Goal: Task Accomplishment & Management: Complete application form

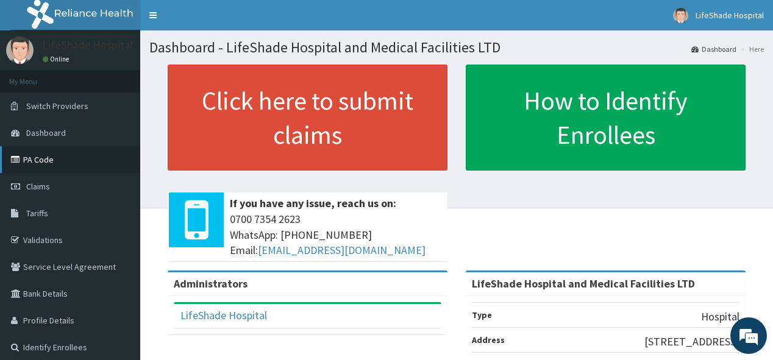
click at [46, 154] on link "PA Code" at bounding box center [70, 159] width 140 height 27
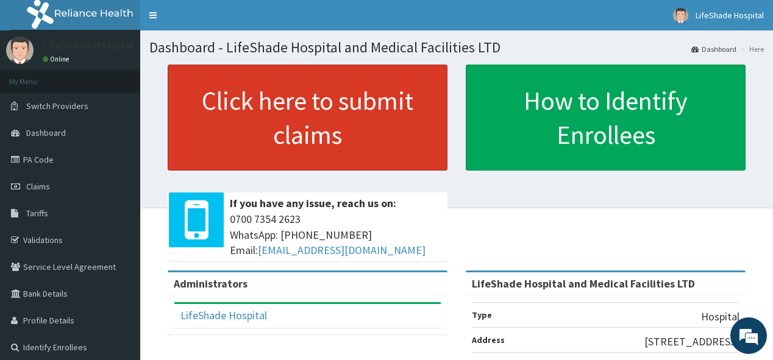
click at [321, 119] on link "Click here to submit claims" at bounding box center [308, 118] width 280 height 106
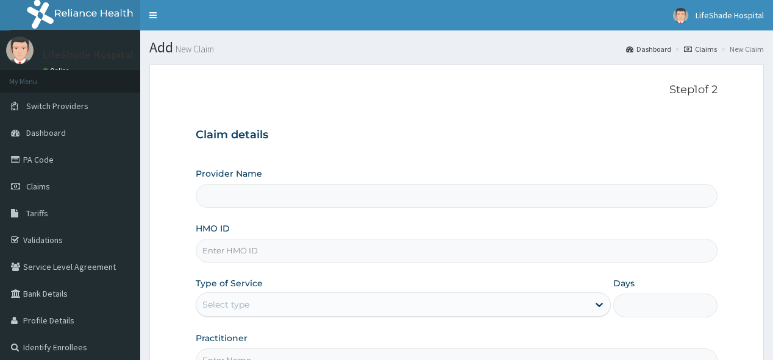
type input "LifeShade Hospital and Medical Facilities LTD"
click at [252, 249] on input "HMO ID" at bounding box center [456, 251] width 521 height 24
paste input "BWI/10056/A"
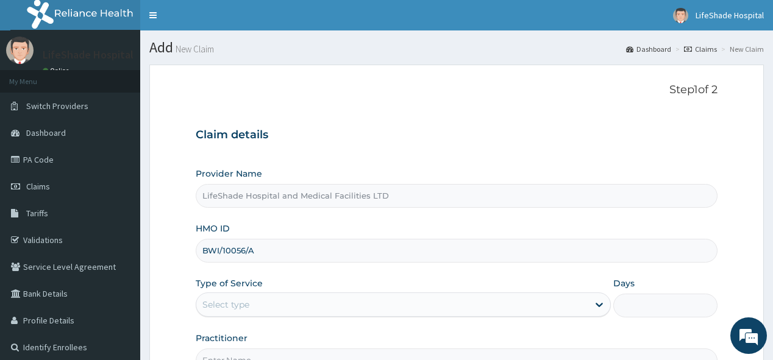
type input "BWI/10056/A"
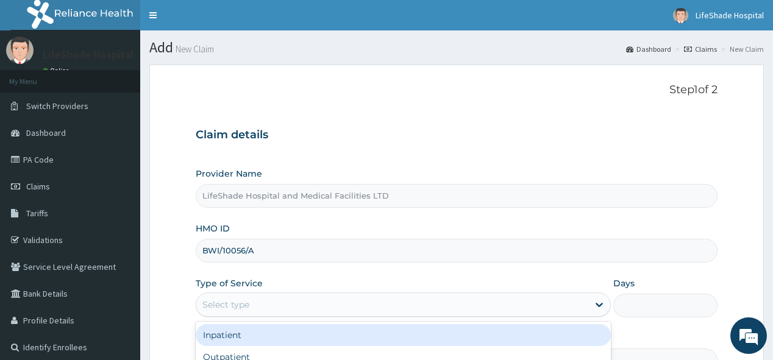
click at [274, 304] on div "Select type" at bounding box center [392, 305] width 392 height 20
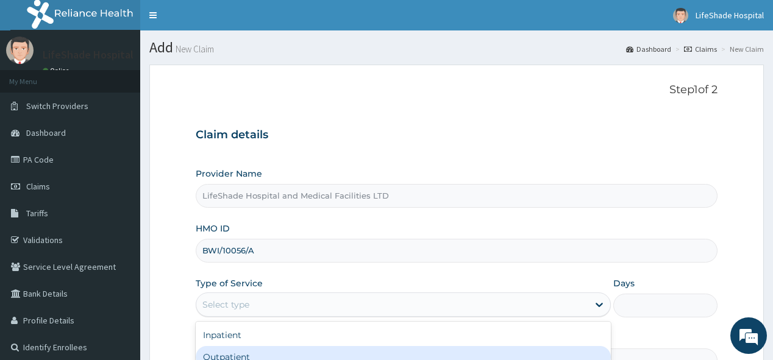
click at [294, 355] on div "Outpatient" at bounding box center [403, 357] width 415 height 22
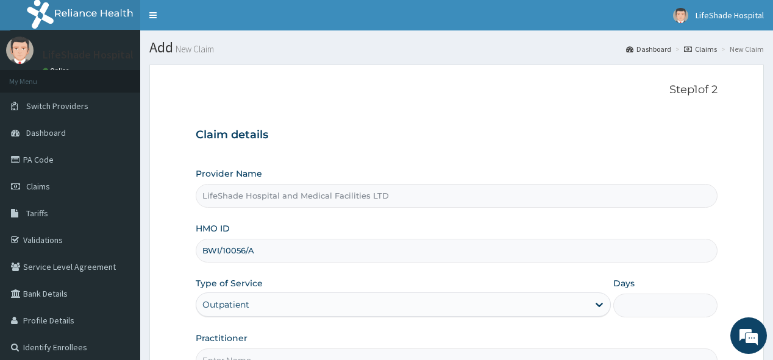
type input "1"
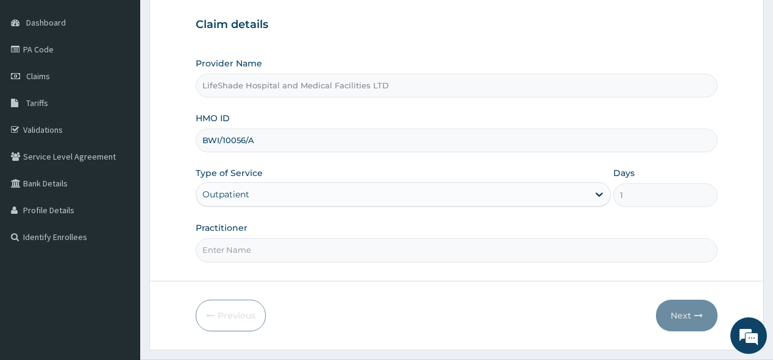
scroll to position [139, 0]
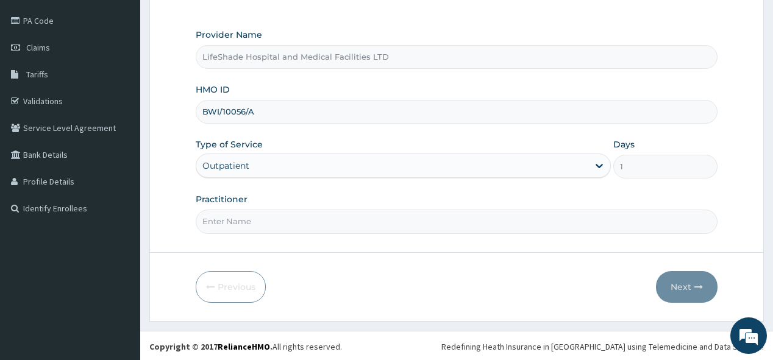
click at [556, 218] on input "Practitioner" at bounding box center [456, 222] width 521 height 24
type input "DOCTOR AJIDE"
click at [682, 288] on button "Next" at bounding box center [687, 287] width 62 height 32
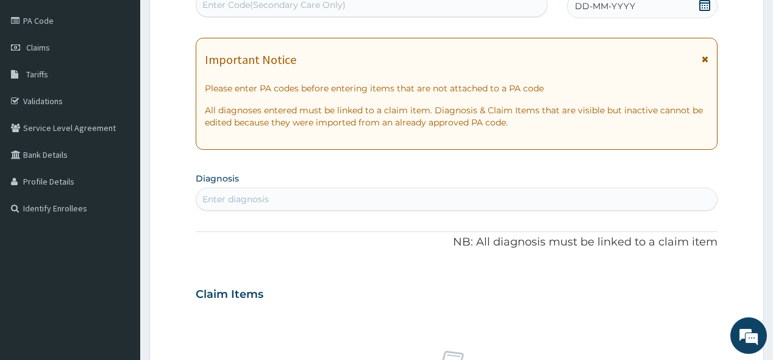
scroll to position [138, 0]
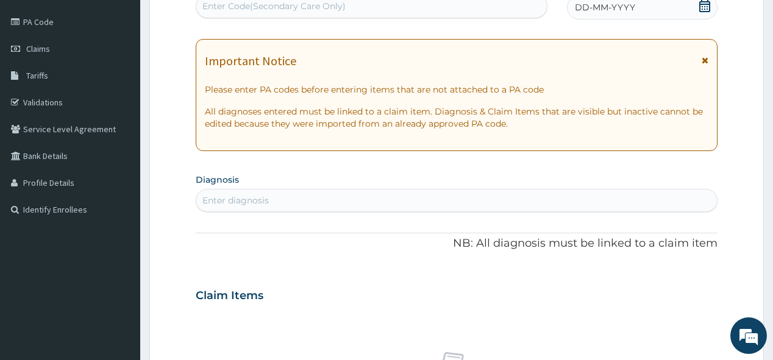
click at [246, 5] on div "Enter Code(Secondary Care Only)" at bounding box center [273, 6] width 143 height 12
paste input "PA/B1962F"
type input "PA/B1962F"
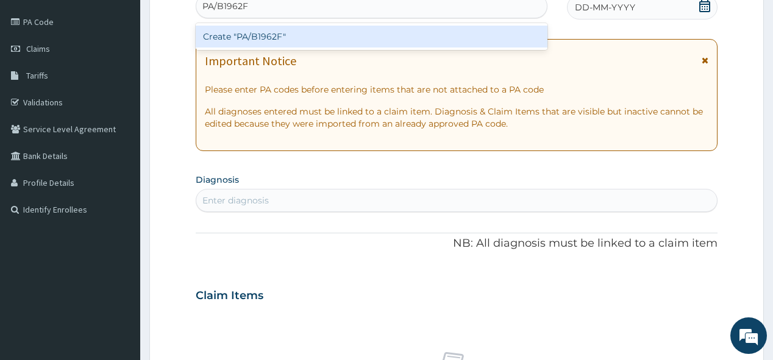
click at [254, 34] on div "Create "PA/B1962F"" at bounding box center [371, 37] width 351 height 22
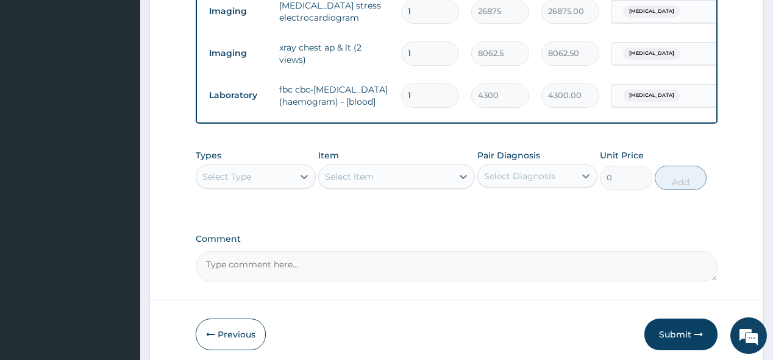
scroll to position [1090, 0]
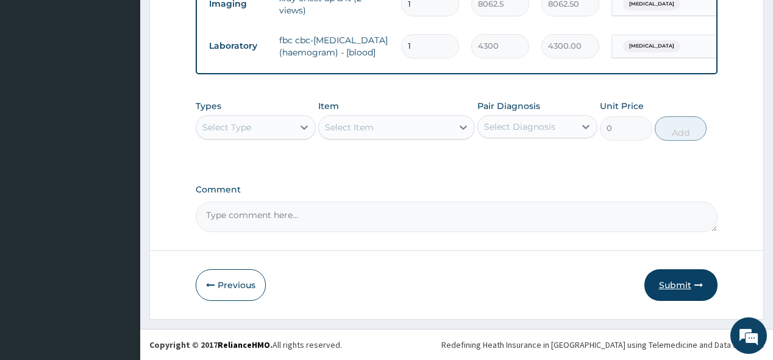
click at [669, 286] on button "Submit" at bounding box center [680, 285] width 73 height 32
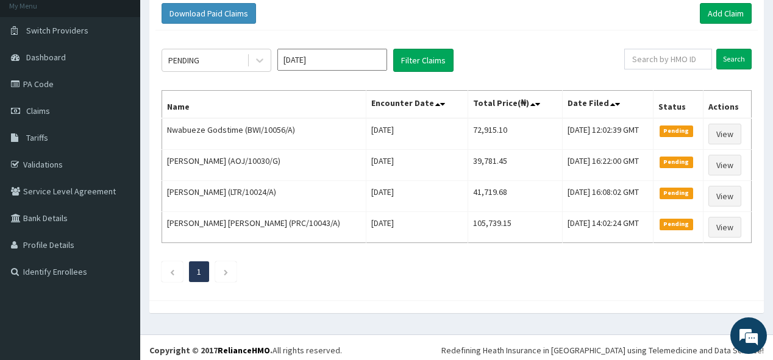
scroll to position [78, 0]
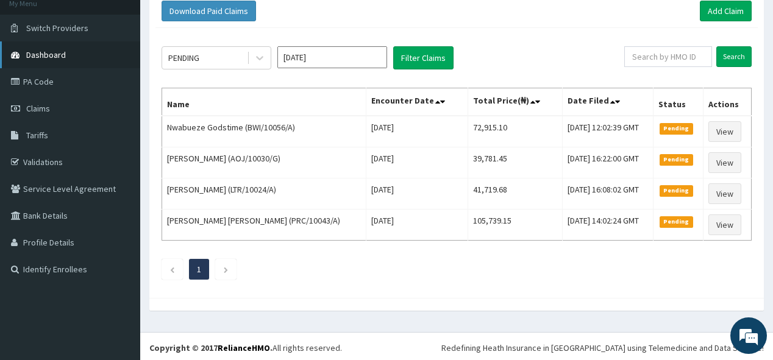
click at [76, 56] on link "Dashboard" at bounding box center [70, 54] width 140 height 27
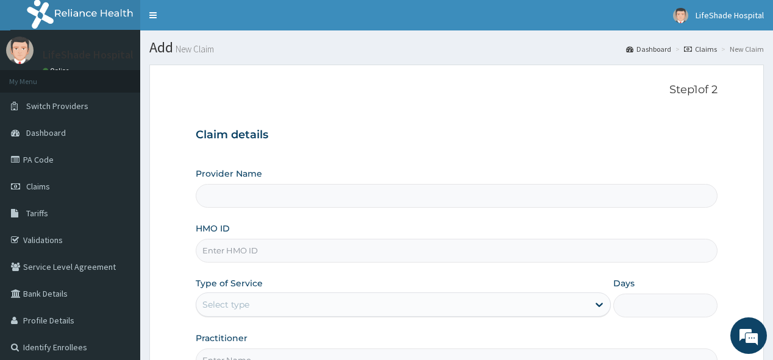
type input "LifeShade Hospital and Medical Facilities LTD"
click at [254, 257] on input "HMO ID" at bounding box center [456, 251] width 521 height 24
paste input "GBZ/10489/A"
type input "GBZ/10489/A"
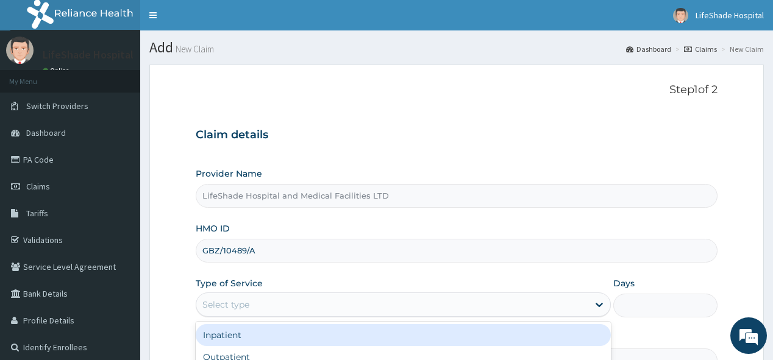
click at [221, 299] on div "Select type" at bounding box center [225, 305] width 47 height 12
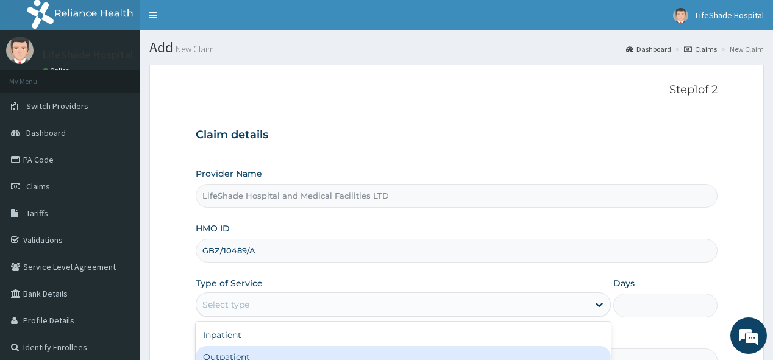
click at [251, 351] on div "Outpatient" at bounding box center [403, 357] width 415 height 22
type input "1"
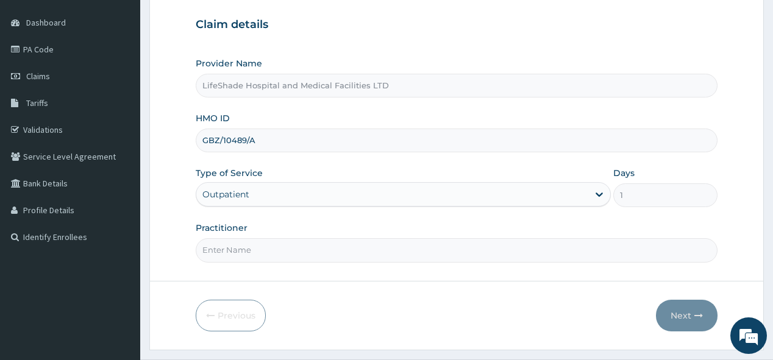
scroll to position [139, 0]
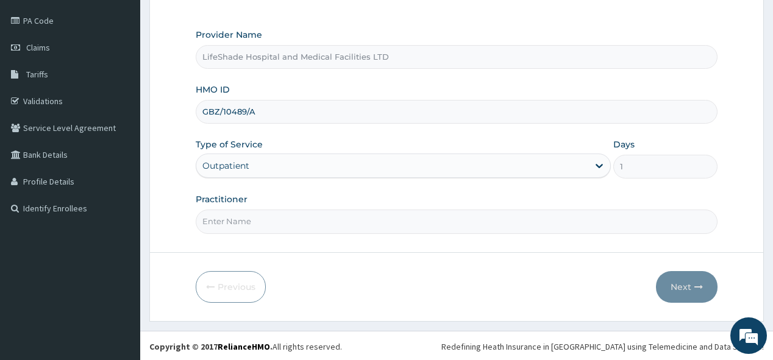
click at [530, 223] on input "Practitioner" at bounding box center [456, 222] width 521 height 24
type input "DOCTOR AJIDE"
click at [675, 279] on button "Next" at bounding box center [687, 287] width 62 height 32
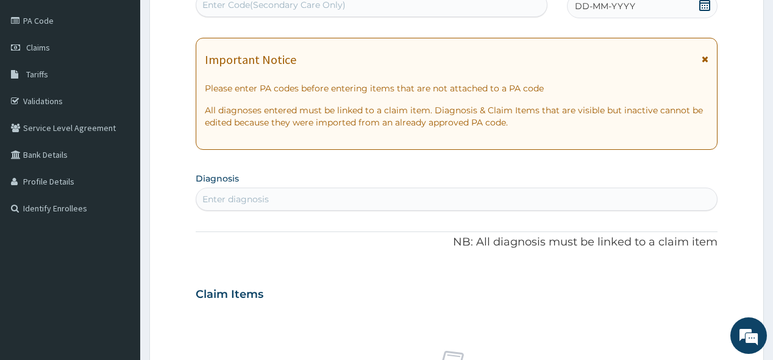
scroll to position [138, 0]
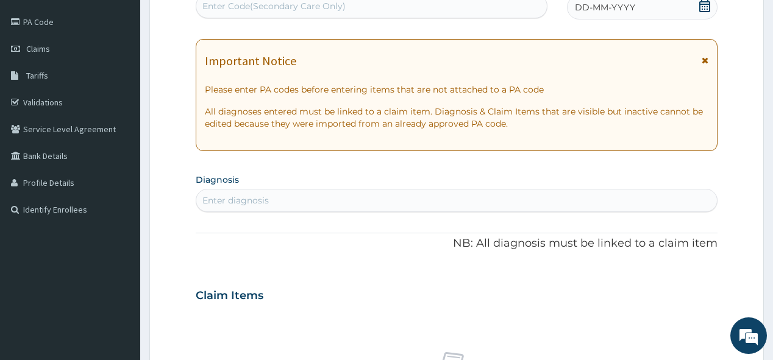
click at [285, 2] on div "Enter Code(Secondary Care Only)" at bounding box center [273, 6] width 143 height 12
paste input "PA/FC780E"
type input "PA/FC780E"
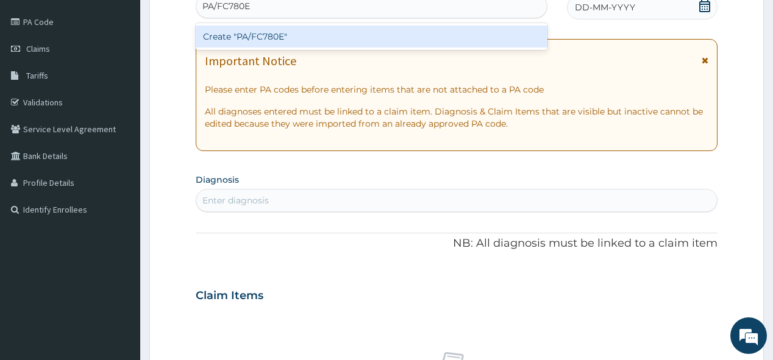
click at [268, 32] on div "Create "PA/FC780E"" at bounding box center [371, 37] width 351 height 22
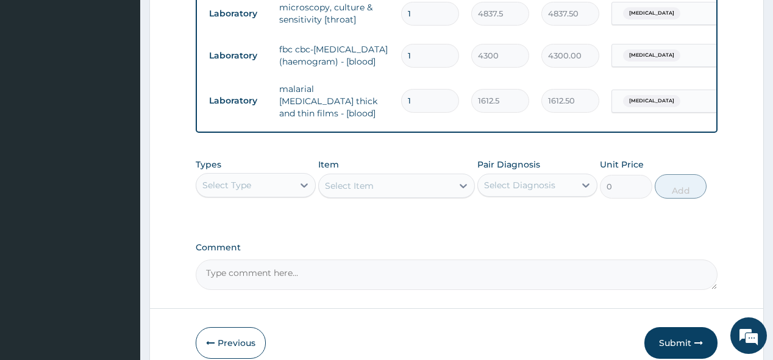
scroll to position [773, 0]
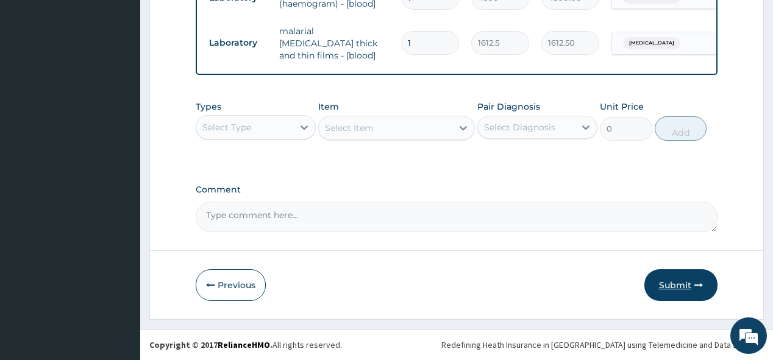
click at [686, 281] on button "Submit" at bounding box center [680, 285] width 73 height 32
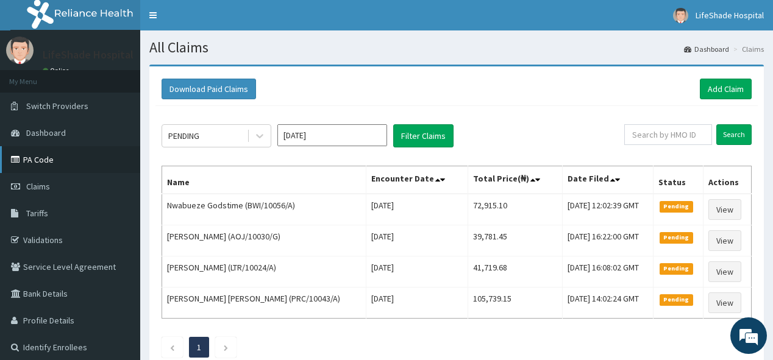
click at [66, 156] on link "PA Code" at bounding box center [70, 159] width 140 height 27
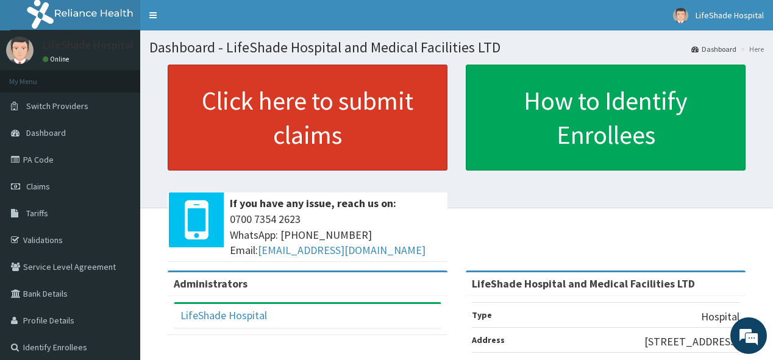
click at [244, 138] on link "Click here to submit claims" at bounding box center [308, 118] width 280 height 106
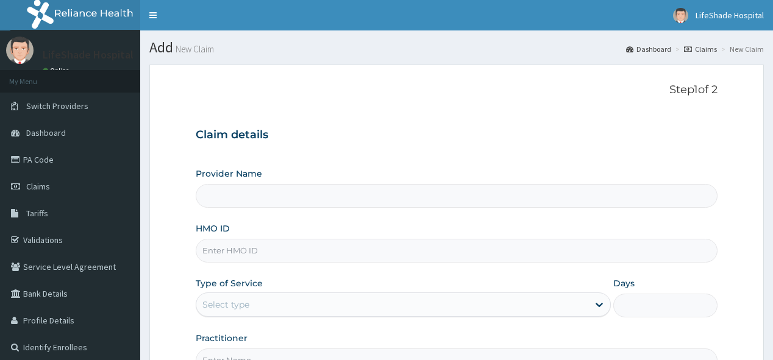
click at [244, 252] on input "HMO ID" at bounding box center [456, 251] width 521 height 24
type input "LifeShade Hospital and Medical Facilities LTD"
type input "V"
paste input "GBZ/10489/A"
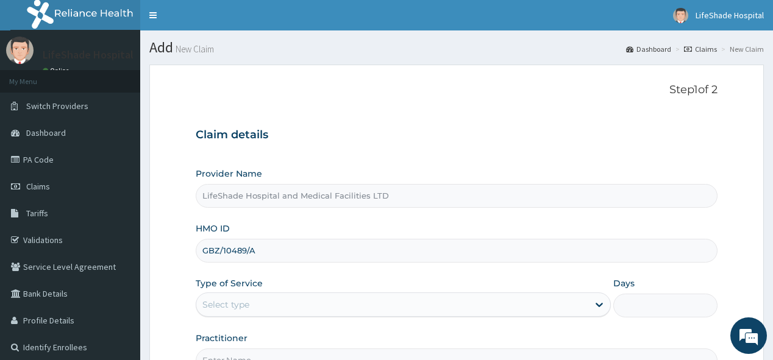
type input "GBZ/10489/A"
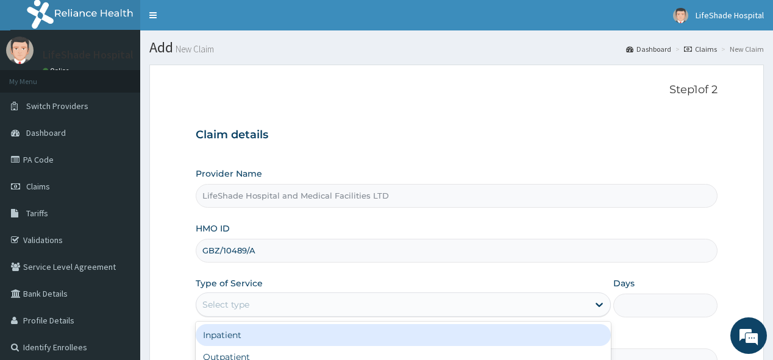
click at [229, 297] on div "Select type" at bounding box center [392, 305] width 392 height 20
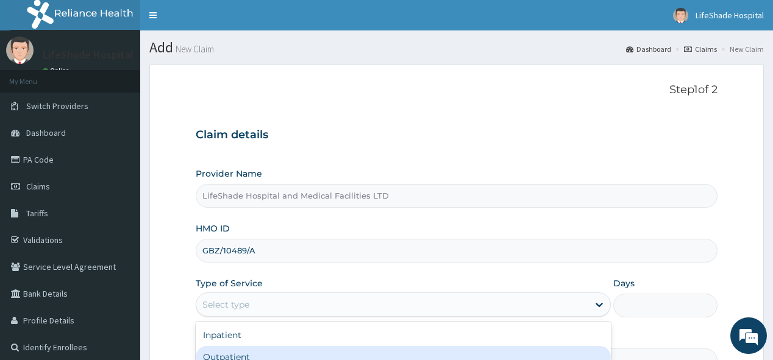
click at [277, 355] on div "Outpatient" at bounding box center [403, 357] width 415 height 22
type input "1"
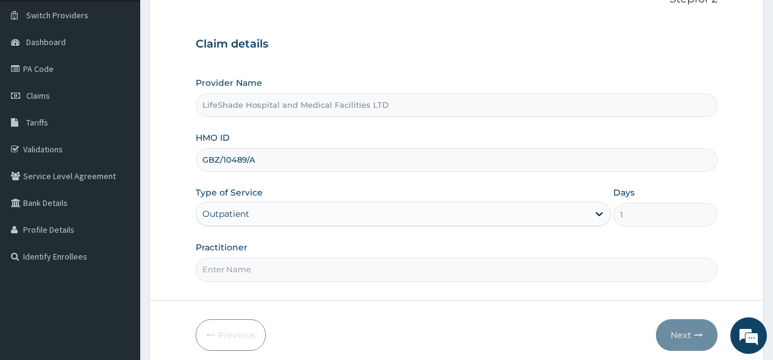
scroll to position [130, 0]
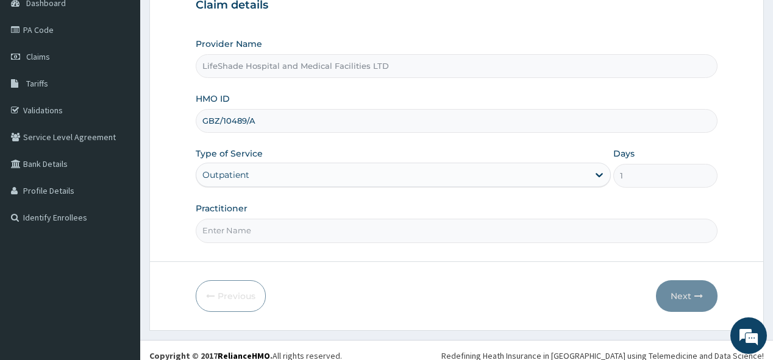
click at [496, 237] on input "Practitioner" at bounding box center [456, 231] width 521 height 24
type input "DOCTOR [PERSON_NAME]"
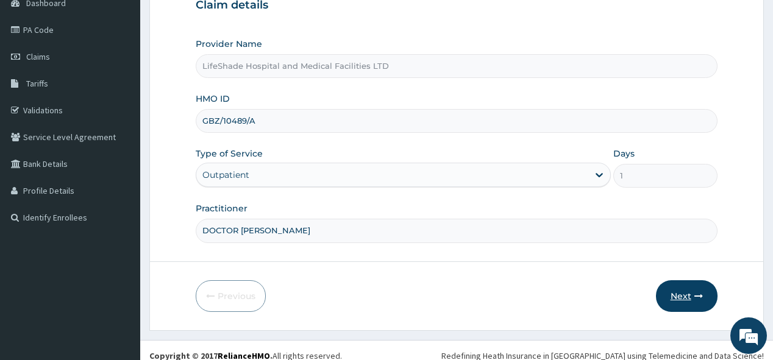
scroll to position [0, 0]
click at [674, 288] on button "Next" at bounding box center [687, 296] width 62 height 32
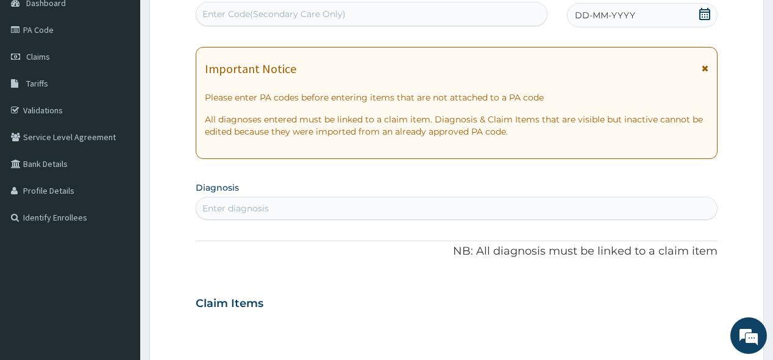
click at [212, 13] on div "Enter Code(Secondary Care Only)" at bounding box center [273, 14] width 143 height 12
paste input "PA/0CDC8C"
type input "PA/0CDC8C"
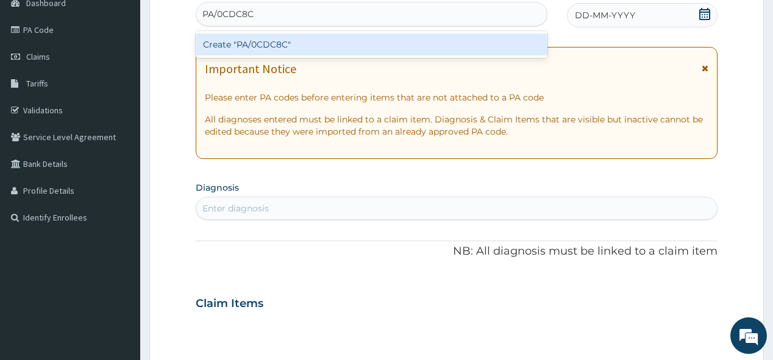
click at [271, 48] on div "Create "PA/0CDC8C"" at bounding box center [371, 45] width 351 height 22
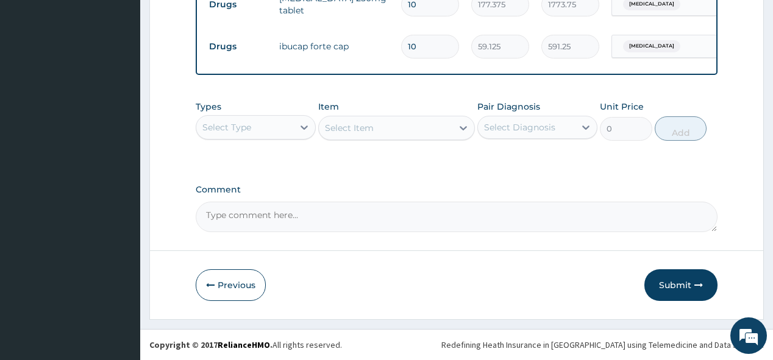
scroll to position [592, 0]
click at [671, 285] on button "Submit" at bounding box center [680, 285] width 73 height 32
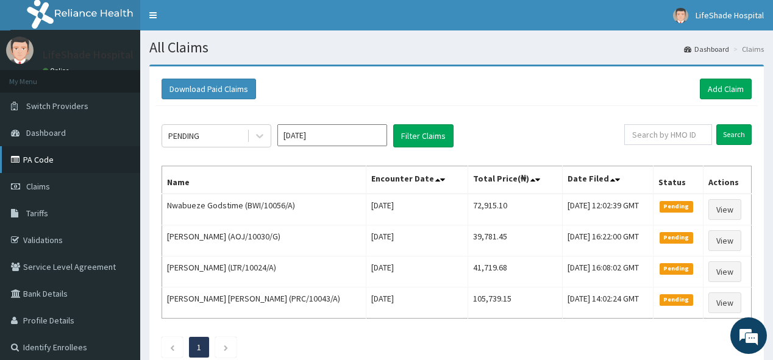
click at [46, 161] on link "PA Code" at bounding box center [70, 159] width 140 height 27
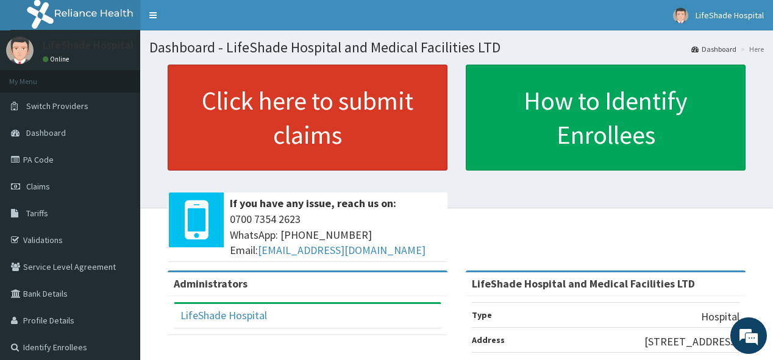
click at [271, 121] on link "Click here to submit claims" at bounding box center [308, 118] width 280 height 106
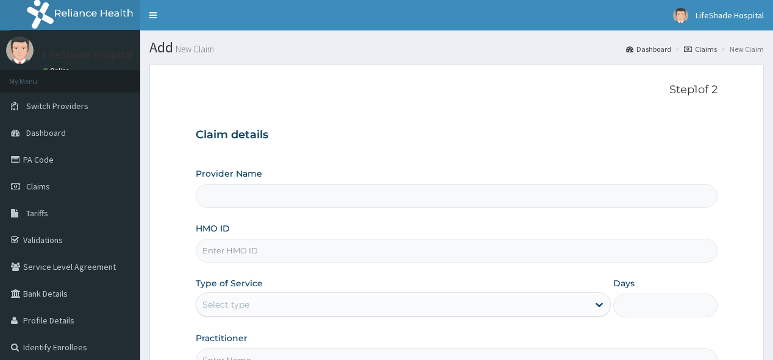
type input "LifeShade Hospital and Medical Facilities LTD"
click at [256, 253] on input "HMO ID" at bounding box center [456, 251] width 521 height 24
type input "PRM/10747/B"
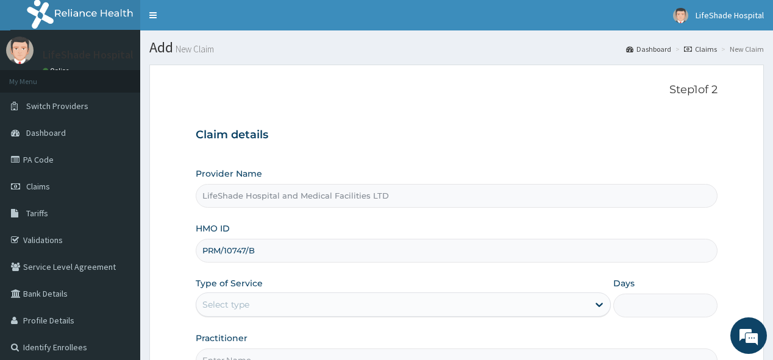
click at [566, 305] on div "Select type" at bounding box center [392, 305] width 392 height 20
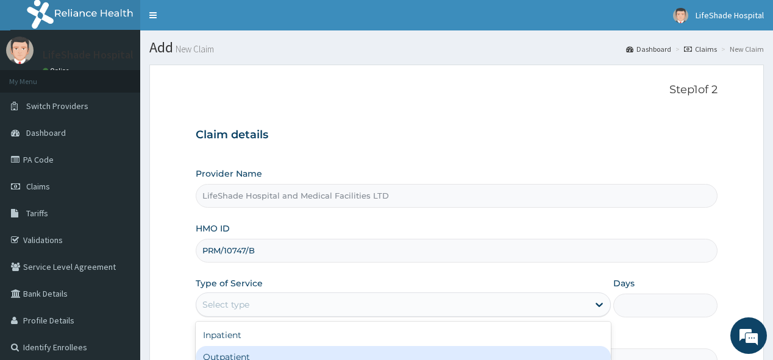
click at [513, 354] on div "Outpatient" at bounding box center [403, 357] width 415 height 22
type input "1"
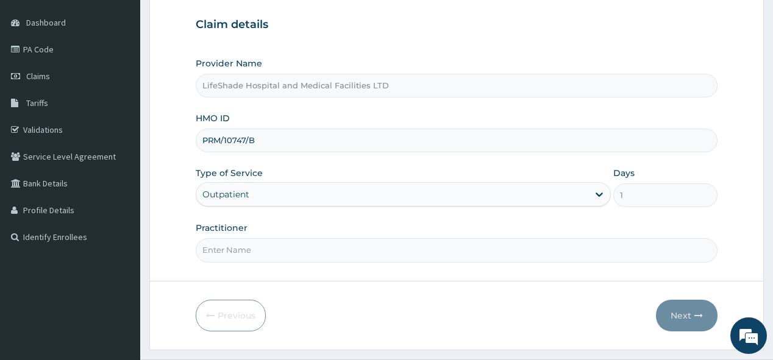
scroll to position [139, 0]
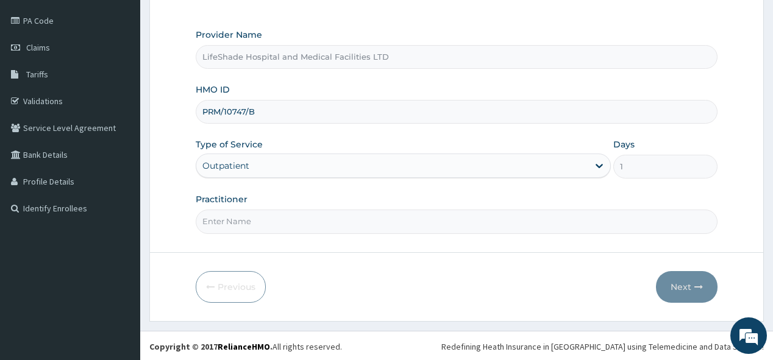
click at [581, 223] on input "Practitioner" at bounding box center [456, 222] width 521 height 24
type input "DOCTOR SUNDAY"
click at [674, 283] on button "Next" at bounding box center [687, 287] width 62 height 32
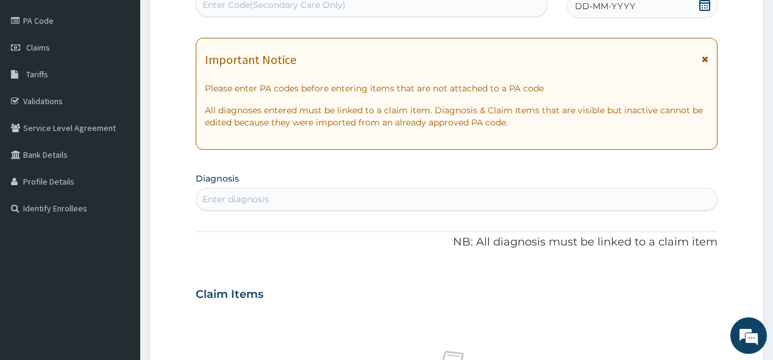
scroll to position [138, 0]
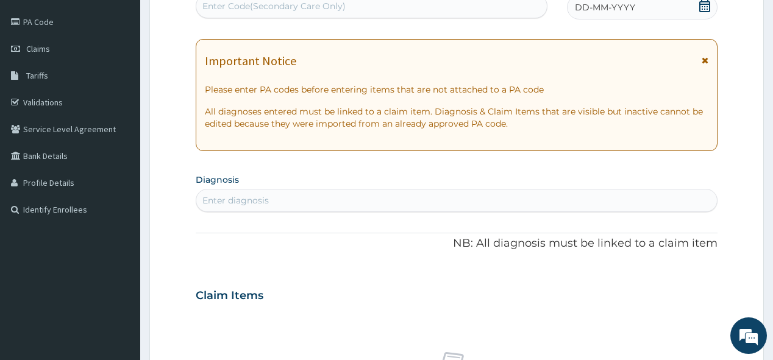
click at [221, 7] on div "Enter Code(Secondary Care Only)" at bounding box center [273, 6] width 143 height 12
paste input "PA/3B4282"
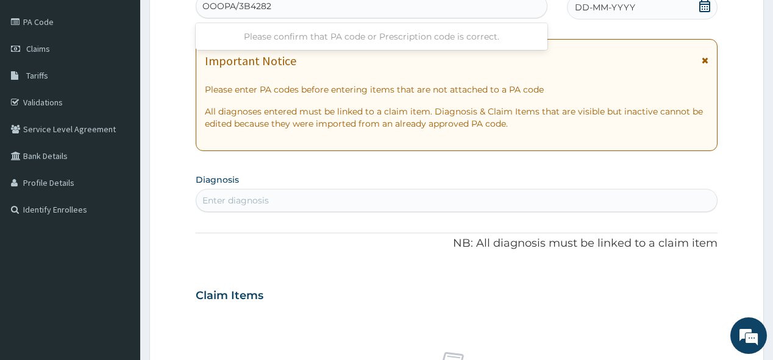
click at [224, 7] on input "OOOPA/3B4282" at bounding box center [236, 6] width 69 height 12
type input "PA/3B4282"
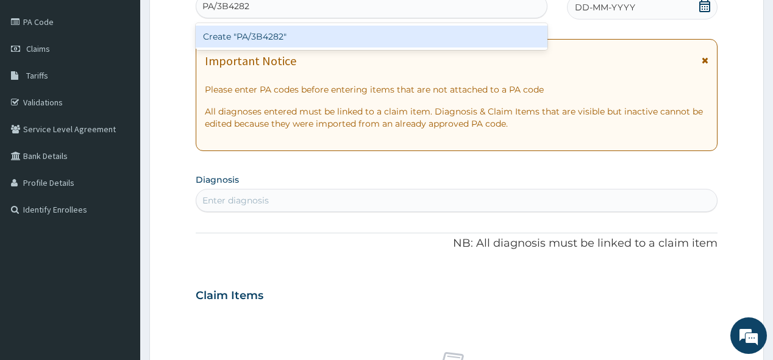
click at [241, 33] on div "Create "PA/3B4282"" at bounding box center [371, 37] width 351 height 22
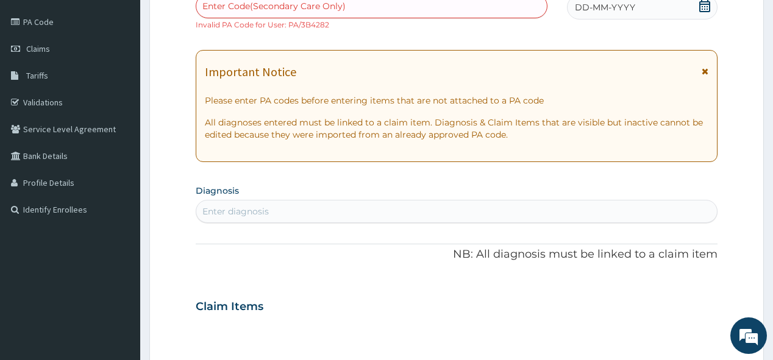
paste input "PA/3B4282"
type input "PA/3B4282"
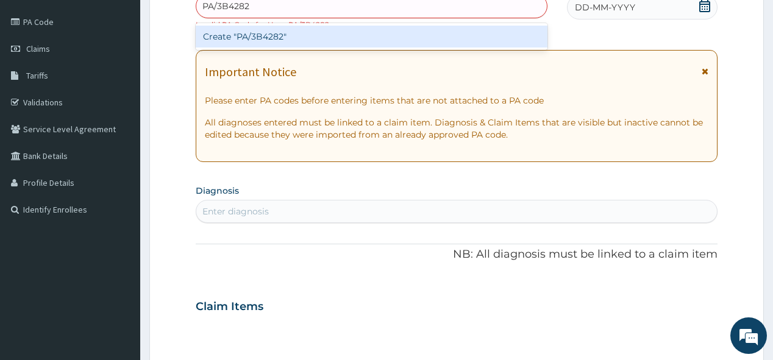
click at [224, 42] on div "Create "PA/3B4282"" at bounding box center [371, 37] width 351 height 22
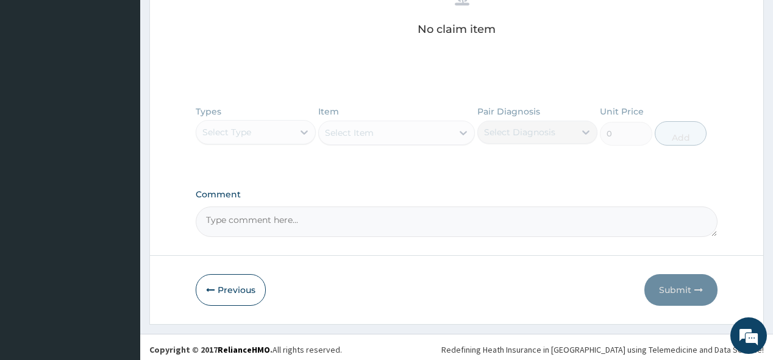
scroll to position [525, 0]
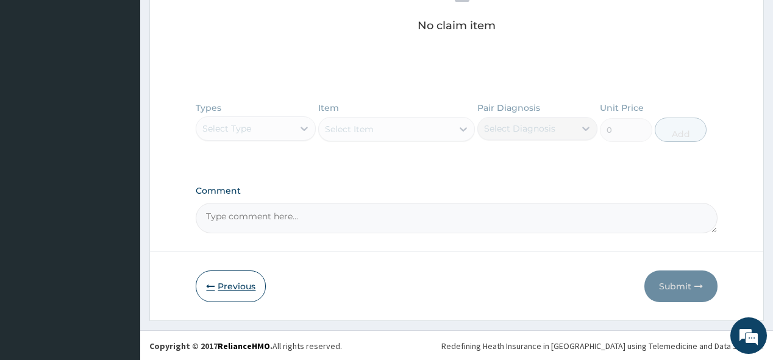
click at [230, 283] on button "Previous" at bounding box center [231, 287] width 70 height 32
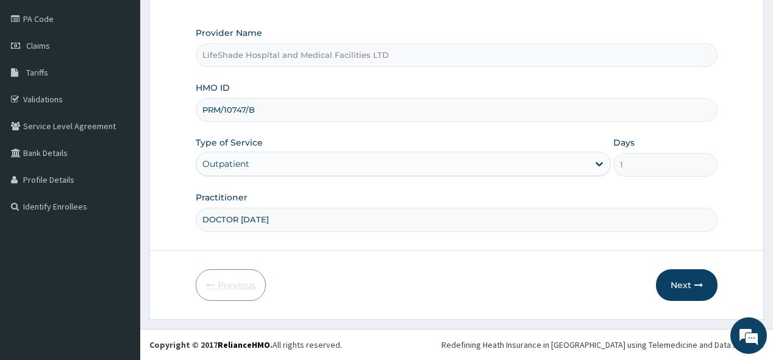
scroll to position [139, 0]
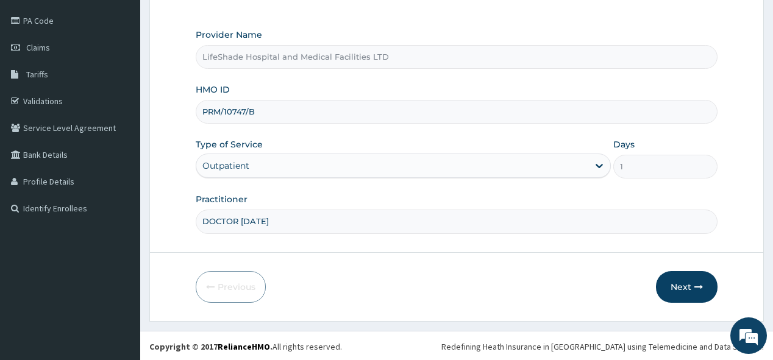
click at [268, 110] on input "PRM/10747/B" at bounding box center [456, 112] width 521 height 24
type input "P"
paste input "PA/3B4282"
type input "P"
paste input "DWS/10026/A"
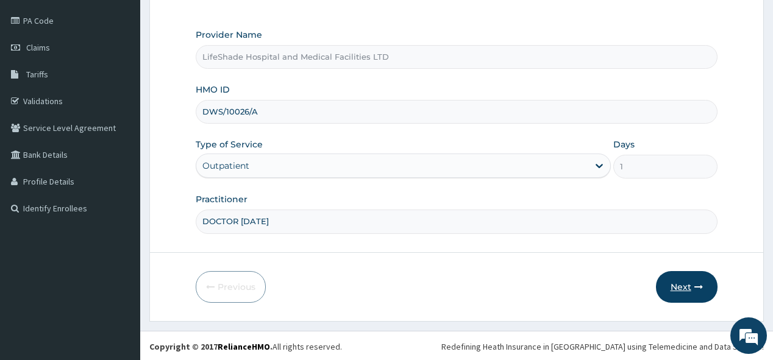
type input "DWS/10026/A"
click at [674, 281] on button "Next" at bounding box center [687, 287] width 62 height 32
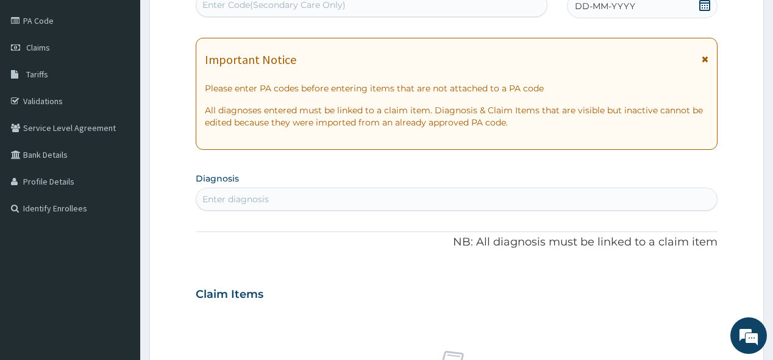
scroll to position [138, 0]
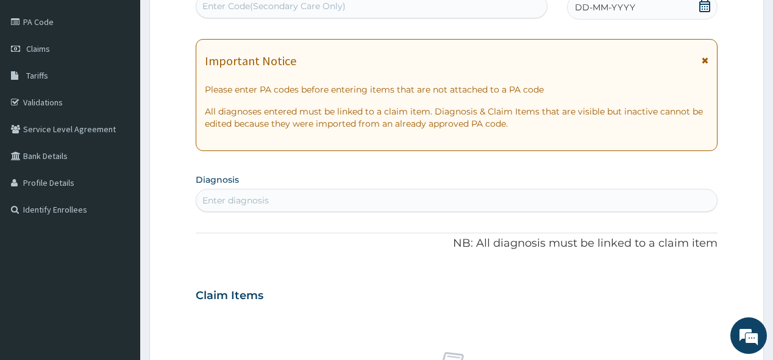
click at [219, 3] on div "Enter Code(Secondary Care Only)" at bounding box center [273, 6] width 143 height 12
paste input "PA/3B4282"
type input "PA/3B4282"
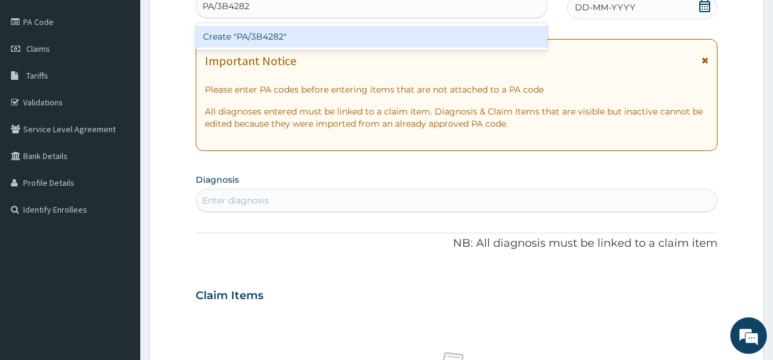
click at [265, 32] on div "Create "PA/3B4282"" at bounding box center [371, 37] width 351 height 22
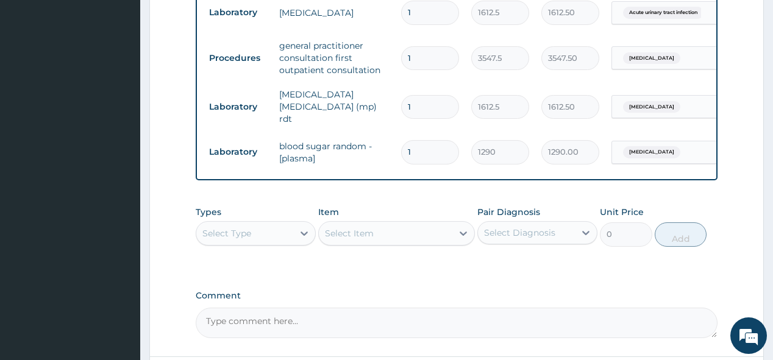
scroll to position [983, 0]
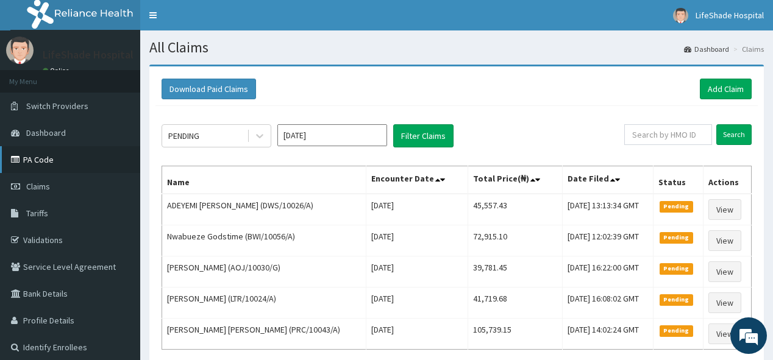
click at [49, 158] on link "PA Code" at bounding box center [70, 159] width 140 height 27
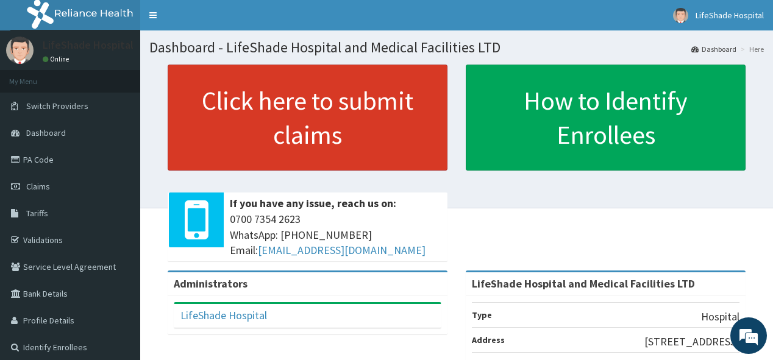
click at [291, 122] on link "Click here to submit claims" at bounding box center [308, 118] width 280 height 106
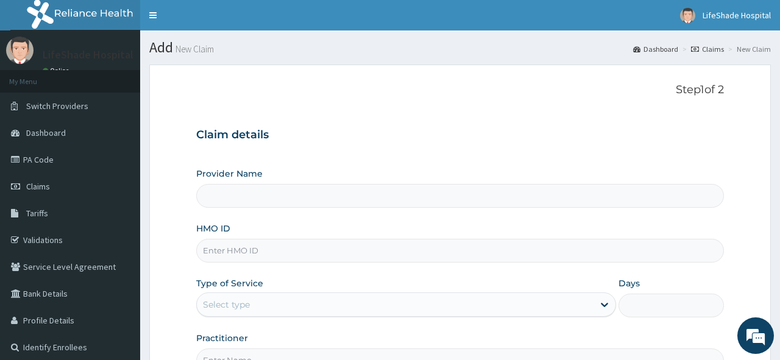
type input "LifeShade Hospital and Medical Facilities LTD"
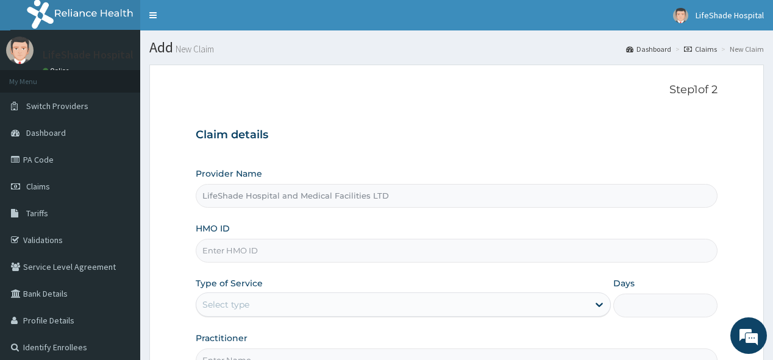
click at [241, 249] on input "HMO ID" at bounding box center [456, 251] width 521 height 24
paste input "DWS/10026/D"
type input "DWS/10026/D"
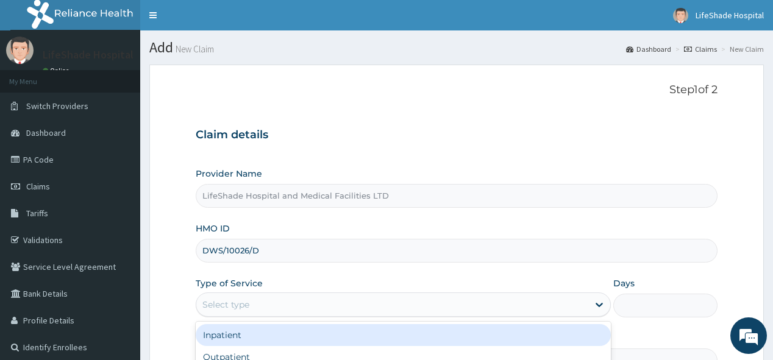
click at [278, 299] on div "Select type" at bounding box center [392, 305] width 392 height 20
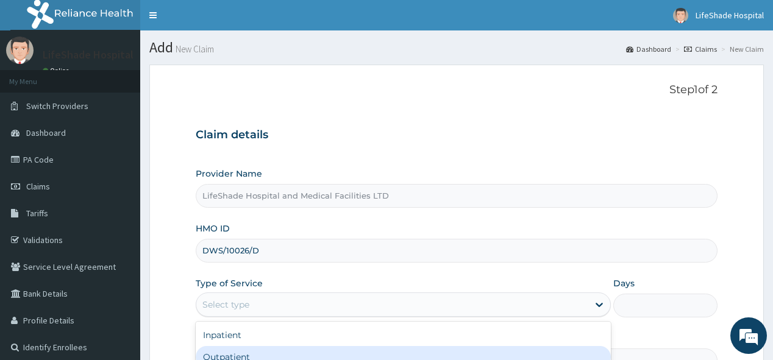
click at [322, 349] on div "Outpatient" at bounding box center [403, 357] width 415 height 22
type input "1"
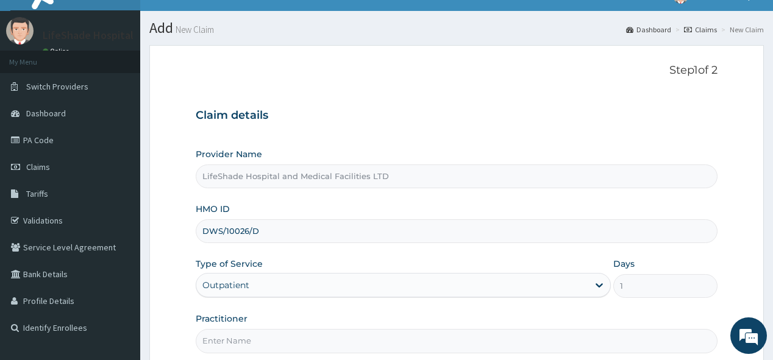
scroll to position [98, 0]
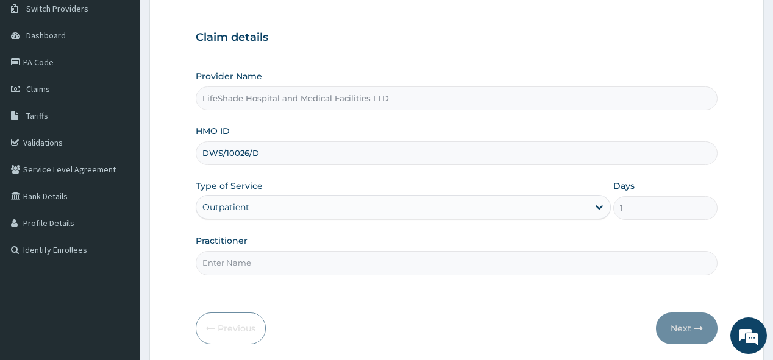
click at [312, 267] on input "Practitioner" at bounding box center [456, 263] width 521 height 24
type input "DR GARRY"
click at [685, 326] on button "Next" at bounding box center [687, 329] width 62 height 32
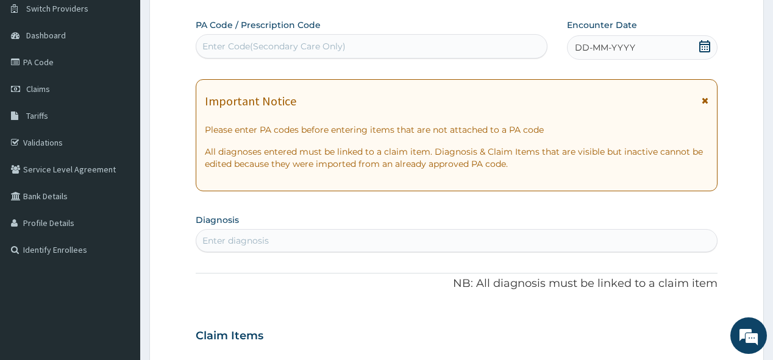
click at [273, 46] on div "Enter Code(Secondary Care Only)" at bounding box center [273, 46] width 143 height 12
paste input "PA/3845C4"
type input "PA/3845C4"
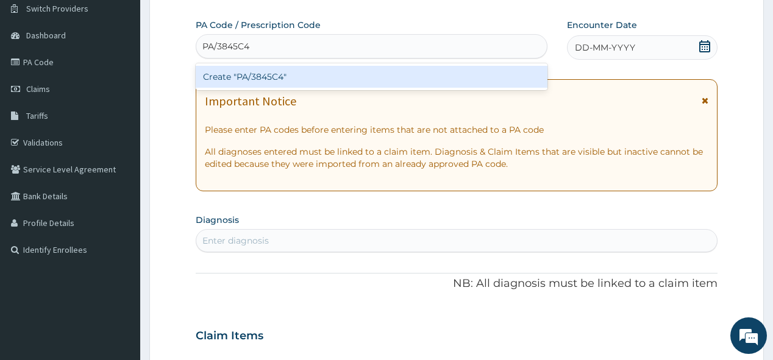
click at [263, 76] on div "Create "PA/3845C4"" at bounding box center [371, 77] width 351 height 22
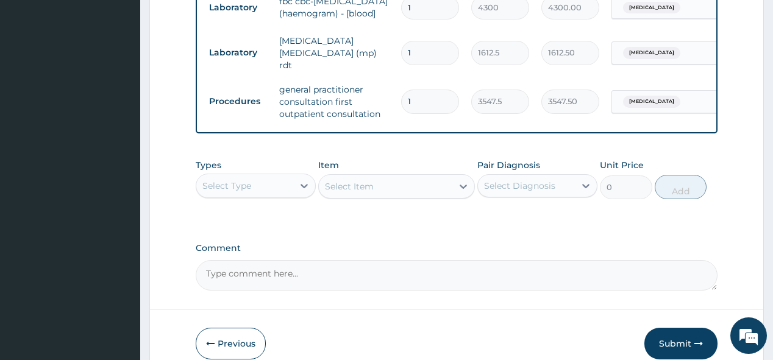
scroll to position [946, 0]
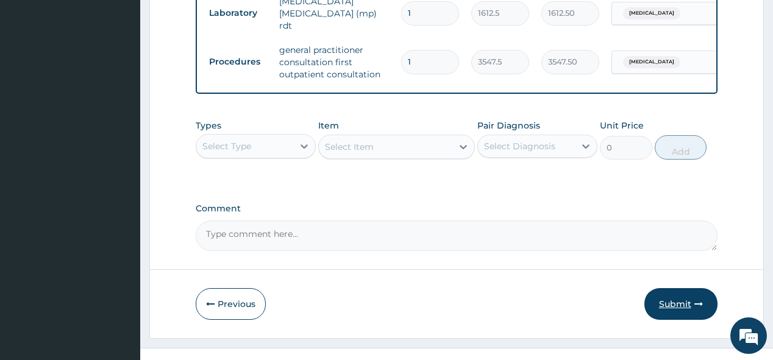
click at [671, 288] on button "Submit" at bounding box center [680, 304] width 73 height 32
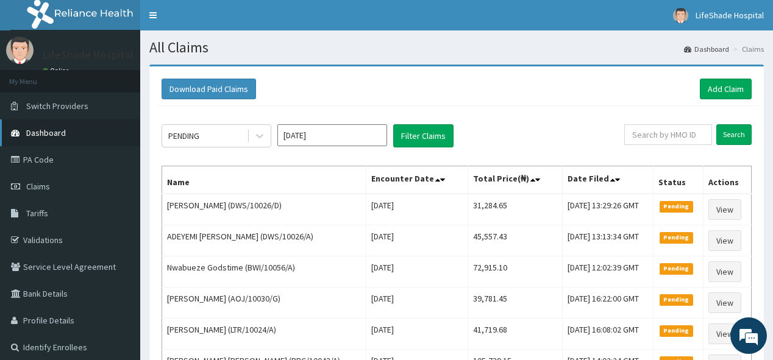
click at [98, 137] on link "Dashboard" at bounding box center [70, 132] width 140 height 27
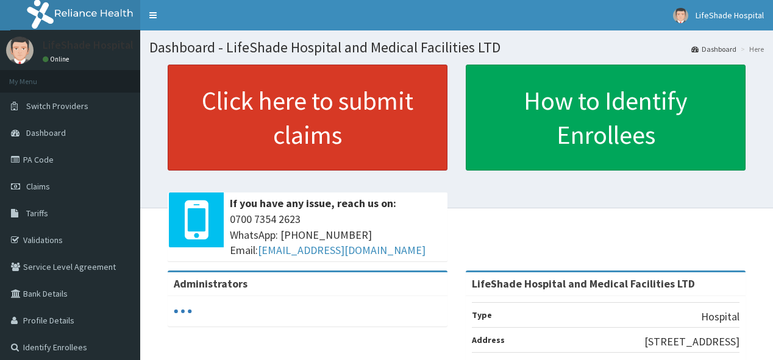
click at [338, 121] on link "Click here to submit claims" at bounding box center [308, 118] width 280 height 106
